Goal: Transaction & Acquisition: Register for event/course

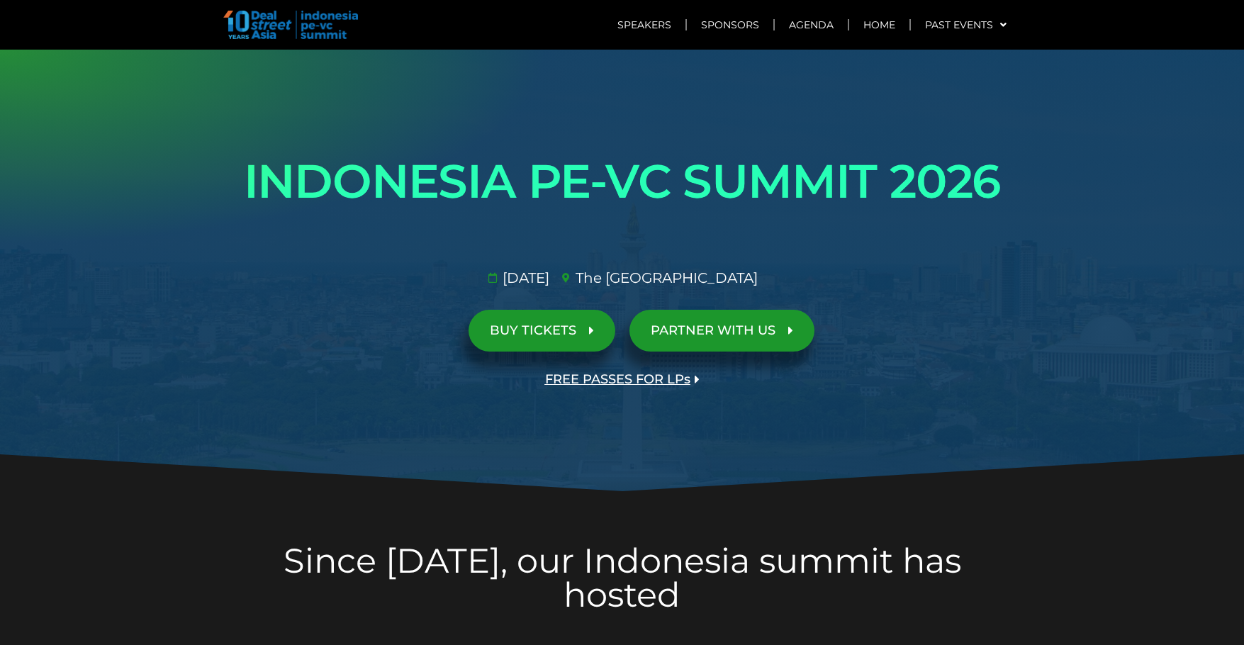
click at [556, 330] on span "BUY TICKETS" at bounding box center [533, 330] width 86 height 13
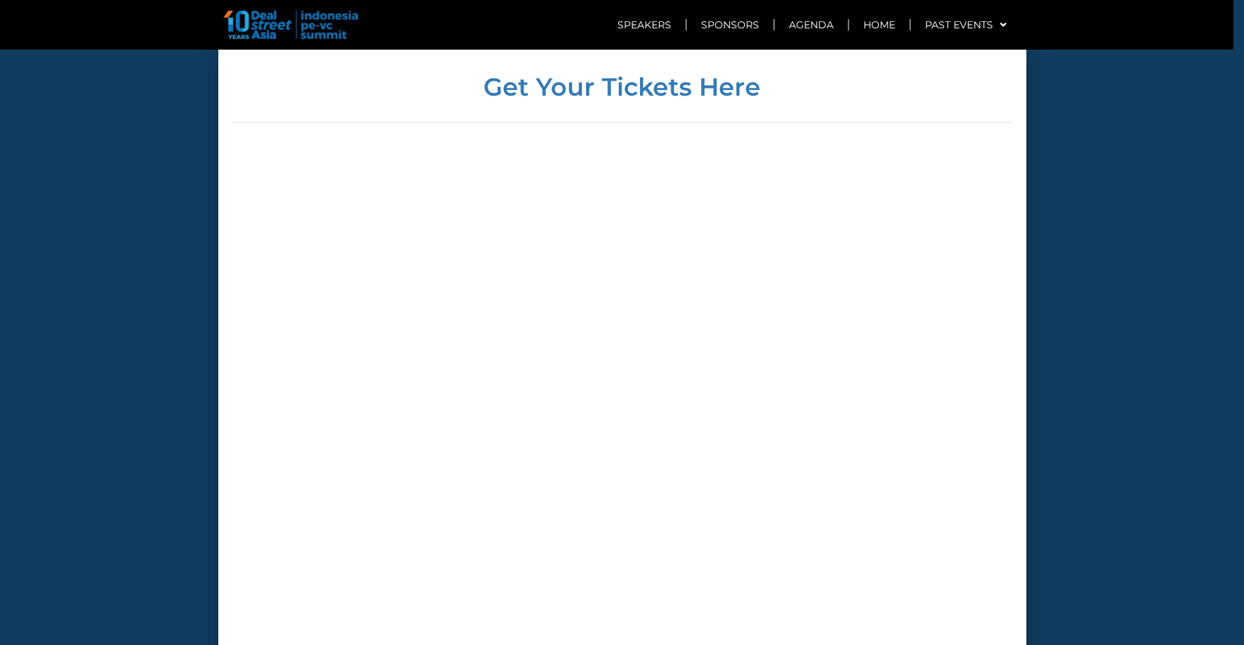
scroll to position [4920, 0]
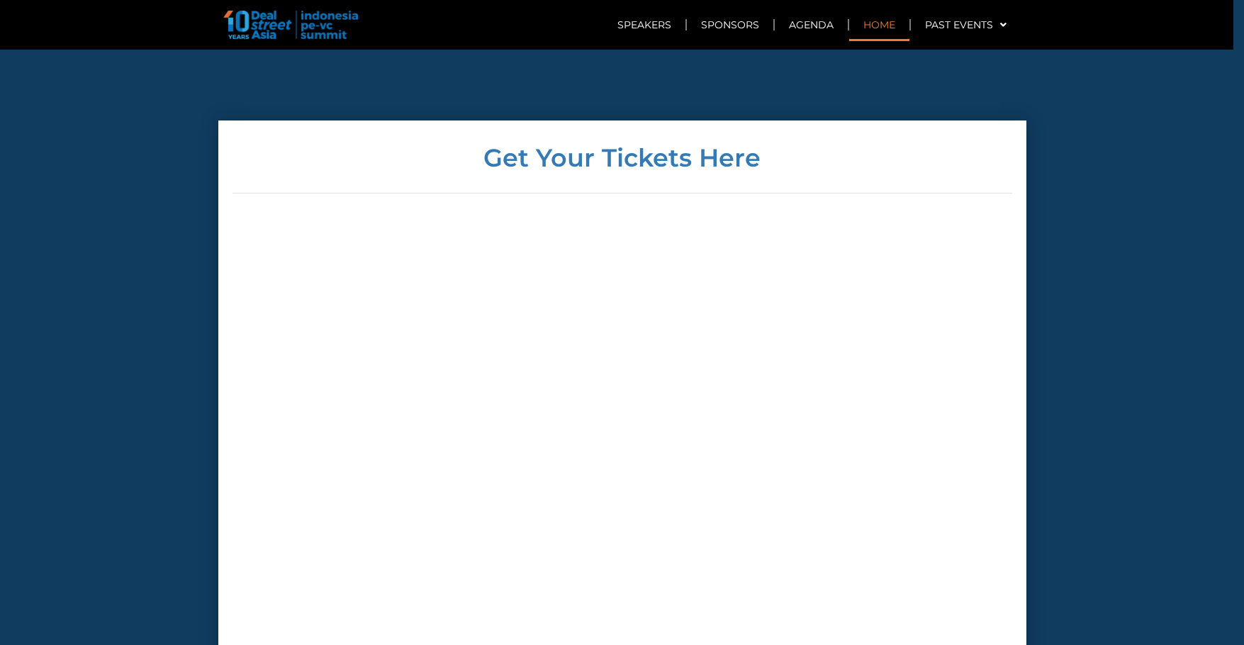
click at [887, 29] on link "Home" at bounding box center [879, 25] width 60 height 33
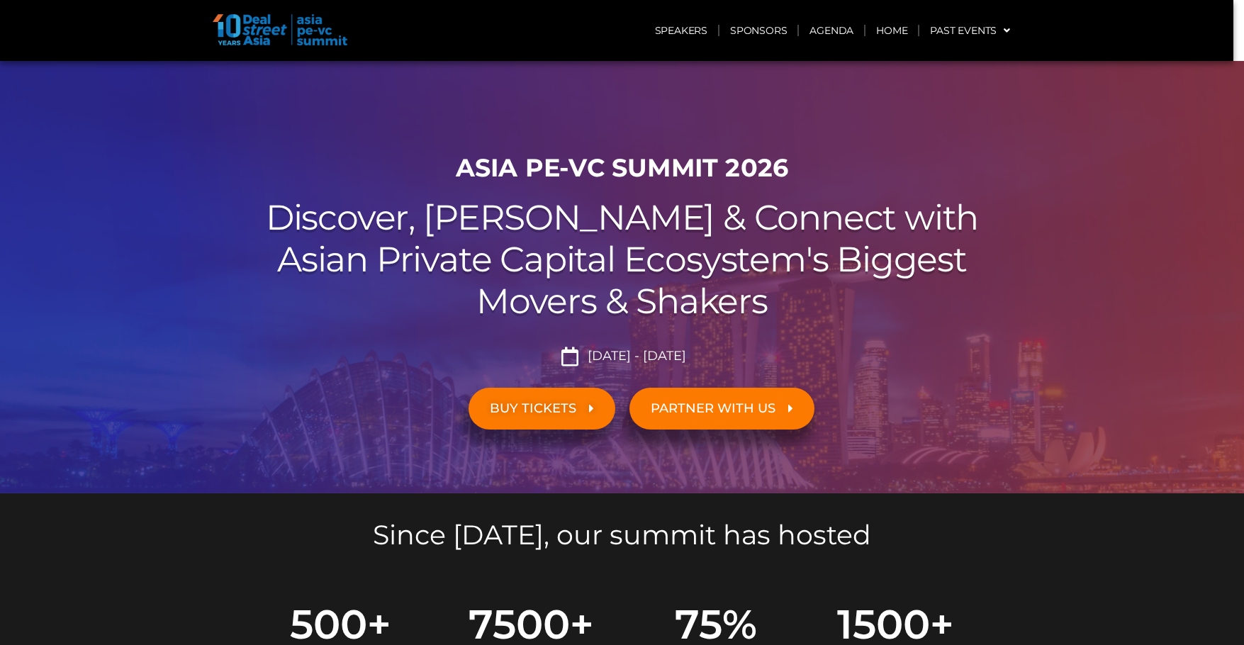
click at [573, 412] on span "BUY TICKETS" at bounding box center [542, 408] width 104 height 13
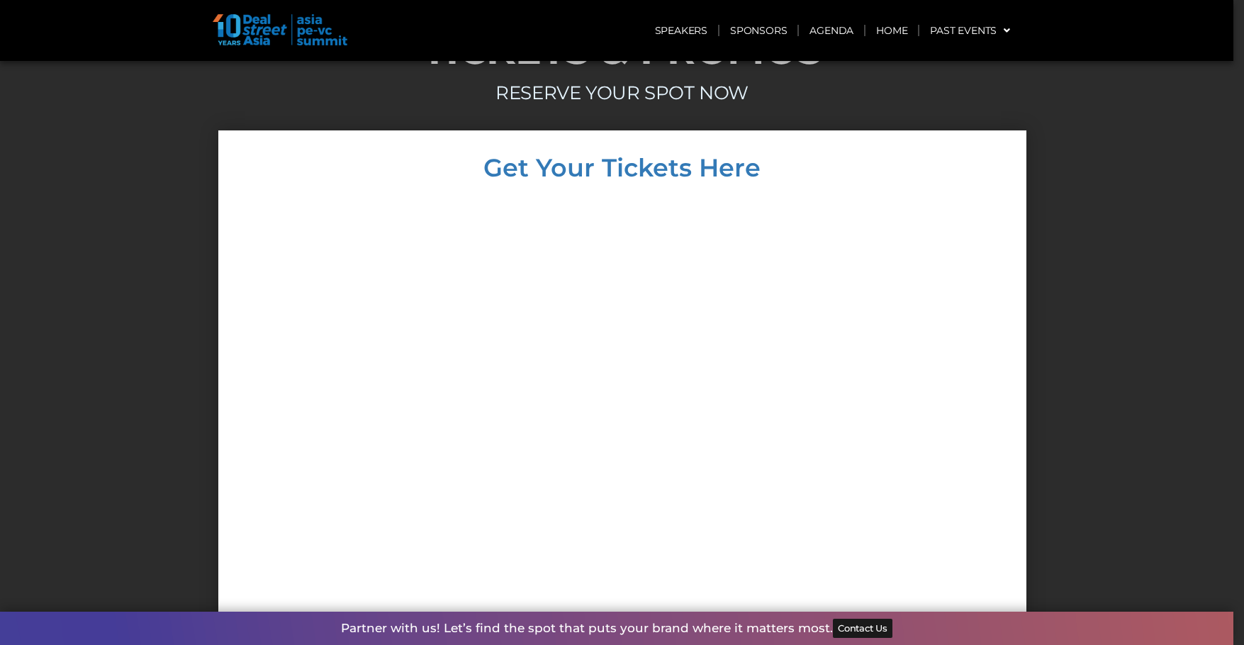
scroll to position [6805, 0]
